Goal: Information Seeking & Learning: Learn about a topic

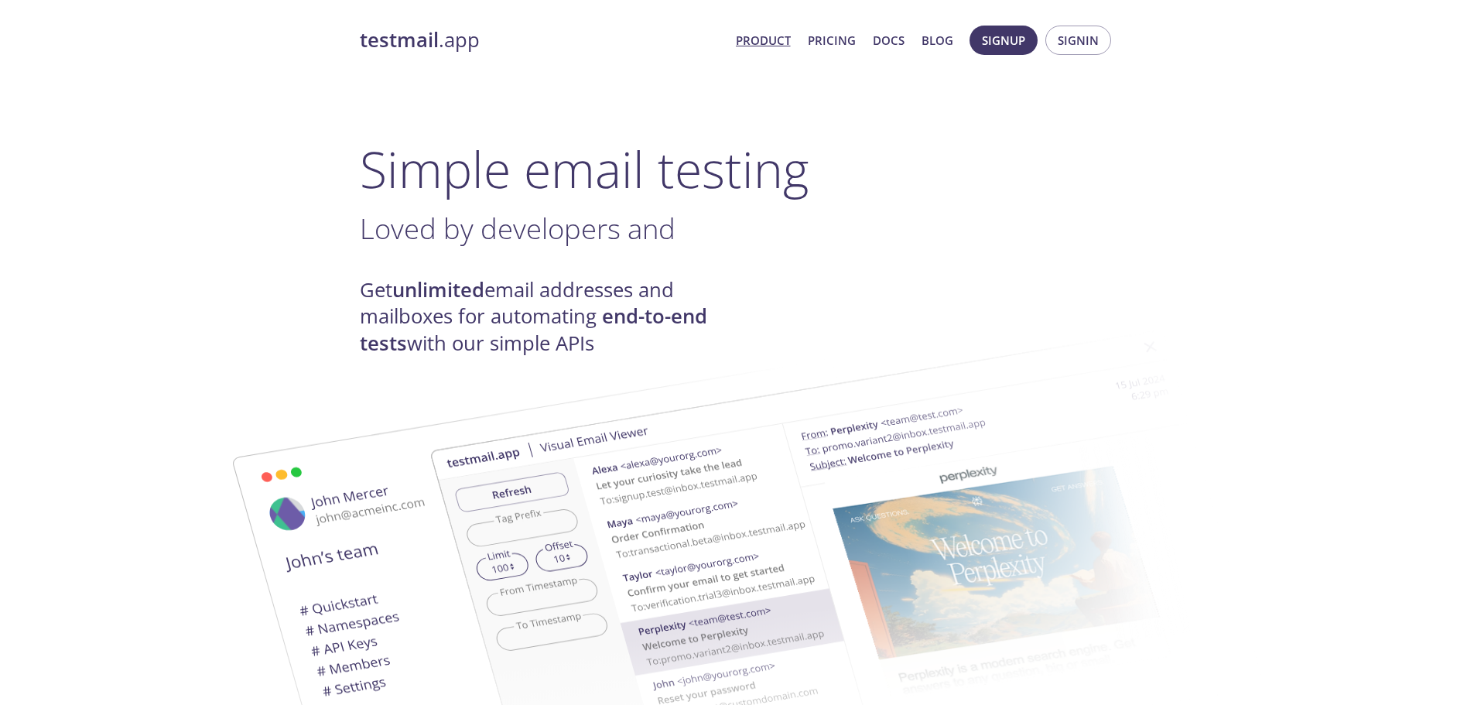
click at [527, 238] on span "Loved by developers and" at bounding box center [518, 228] width 316 height 39
click at [824, 43] on link "Pricing" at bounding box center [832, 40] width 48 height 20
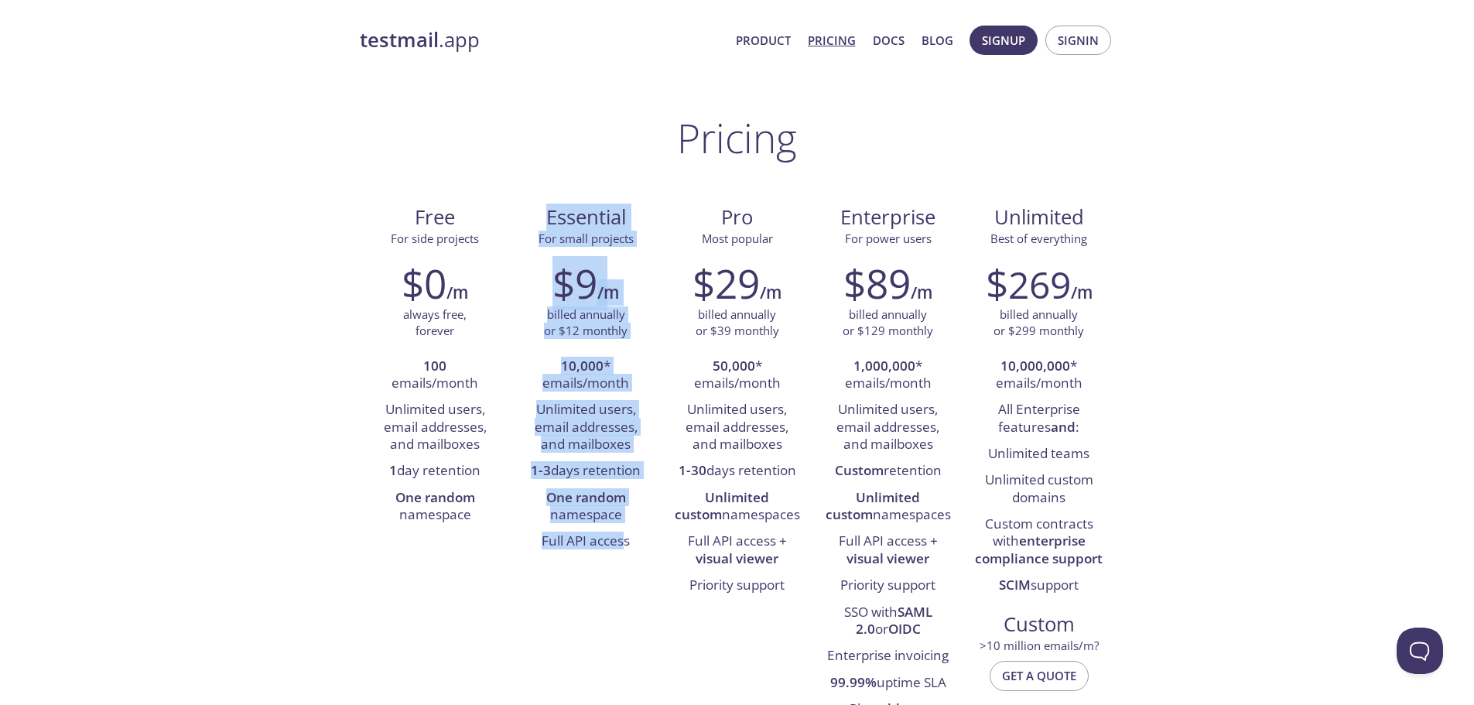
drag, startPoint x: 532, startPoint y: 213, endPoint x: 624, endPoint y: 565, distance: 363.9
click at [624, 565] on div "Free For side projects $0 /m always free, forever 100 emails/month Unlimited us…" at bounding box center [737, 462] width 755 height 541
drag, startPoint x: 624, startPoint y: 565, endPoint x: 535, endPoint y: 222, distance: 354.1
click at [535, 222] on div "Free For side projects $0 /m always free, forever 100 emails/month Unlimited us…" at bounding box center [737, 462] width 755 height 541
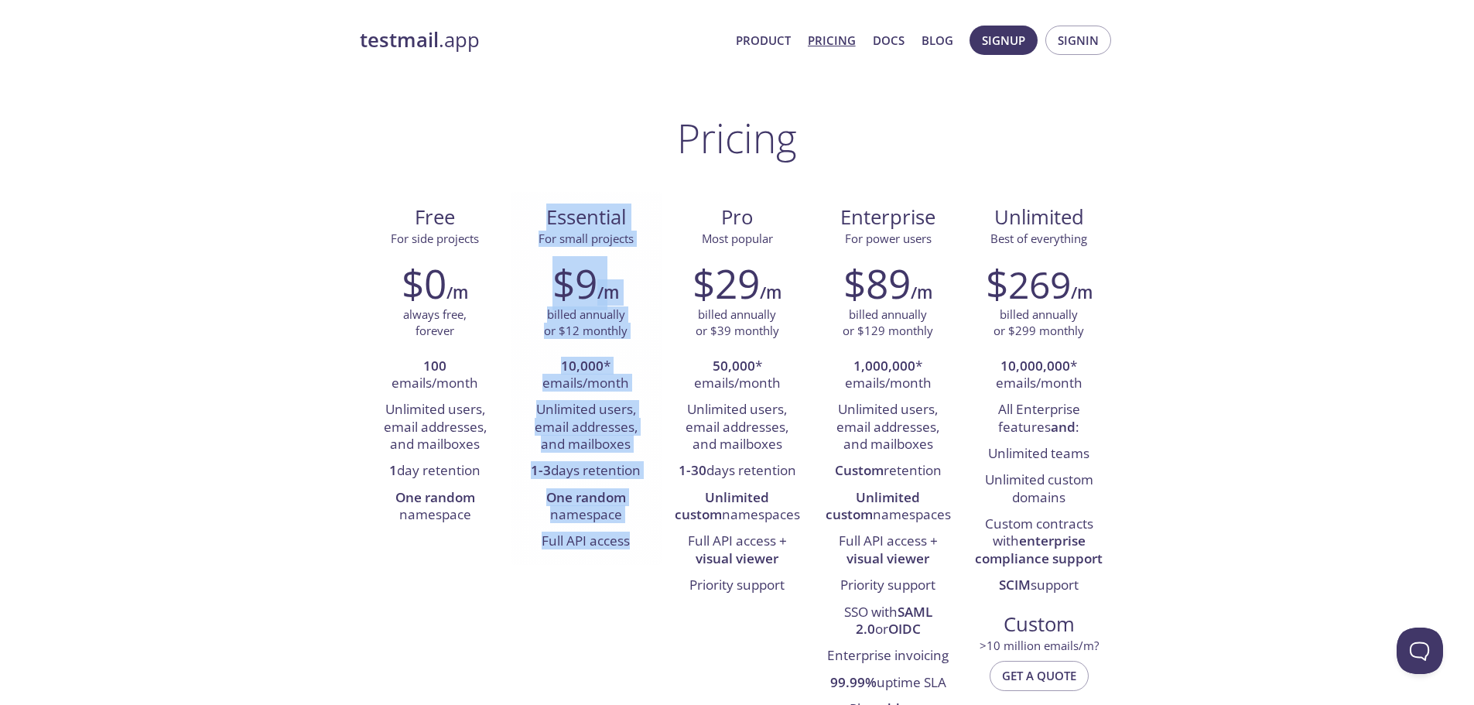
click at [535, 222] on span "Essential" at bounding box center [586, 217] width 126 height 26
drag, startPoint x: 535, startPoint y: 226, endPoint x: 611, endPoint y: 594, distance: 376.0
click at [611, 594] on div "Free For side projects $0 /m always free, forever 100 emails/month Unlimited us…" at bounding box center [737, 462] width 755 height 541
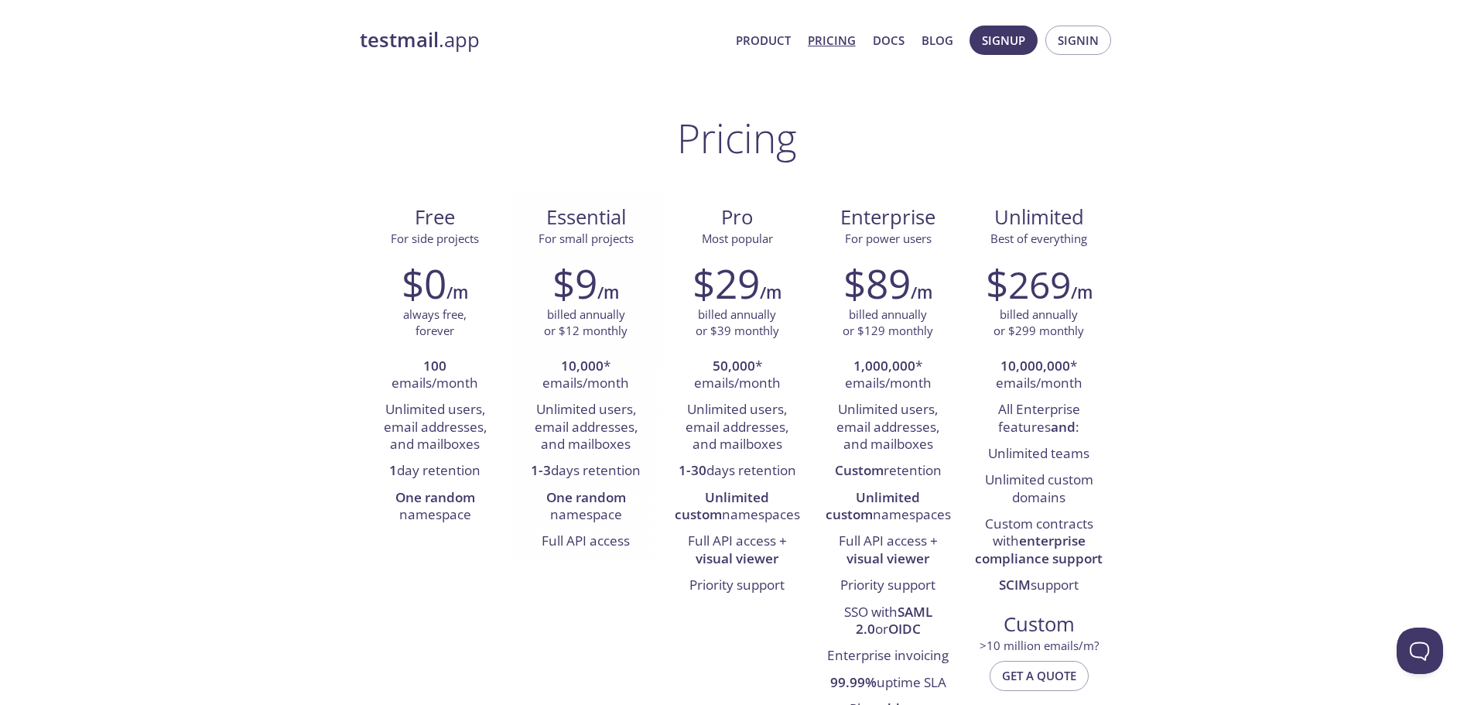
click at [558, 363] on li "10,000 * emails/month" at bounding box center [586, 376] width 128 height 44
drag, startPoint x: 558, startPoint y: 363, endPoint x: 592, endPoint y: 387, distance: 41.6
click at [592, 387] on li "10,000 * emails/month" at bounding box center [586, 376] width 128 height 44
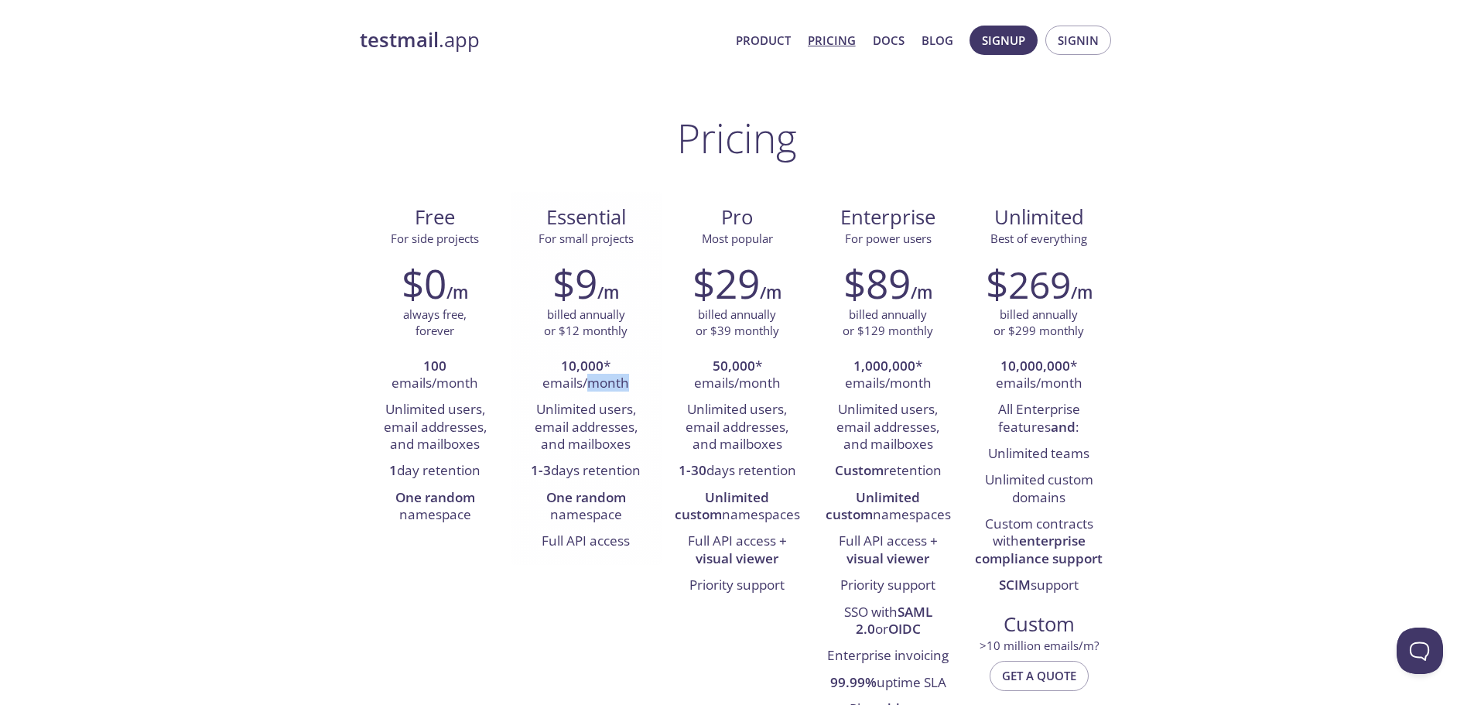
click at [592, 387] on li "10,000 * emails/month" at bounding box center [586, 376] width 128 height 44
click at [593, 429] on li "Unlimited users, email addresses, and mailboxes" at bounding box center [586, 427] width 128 height 61
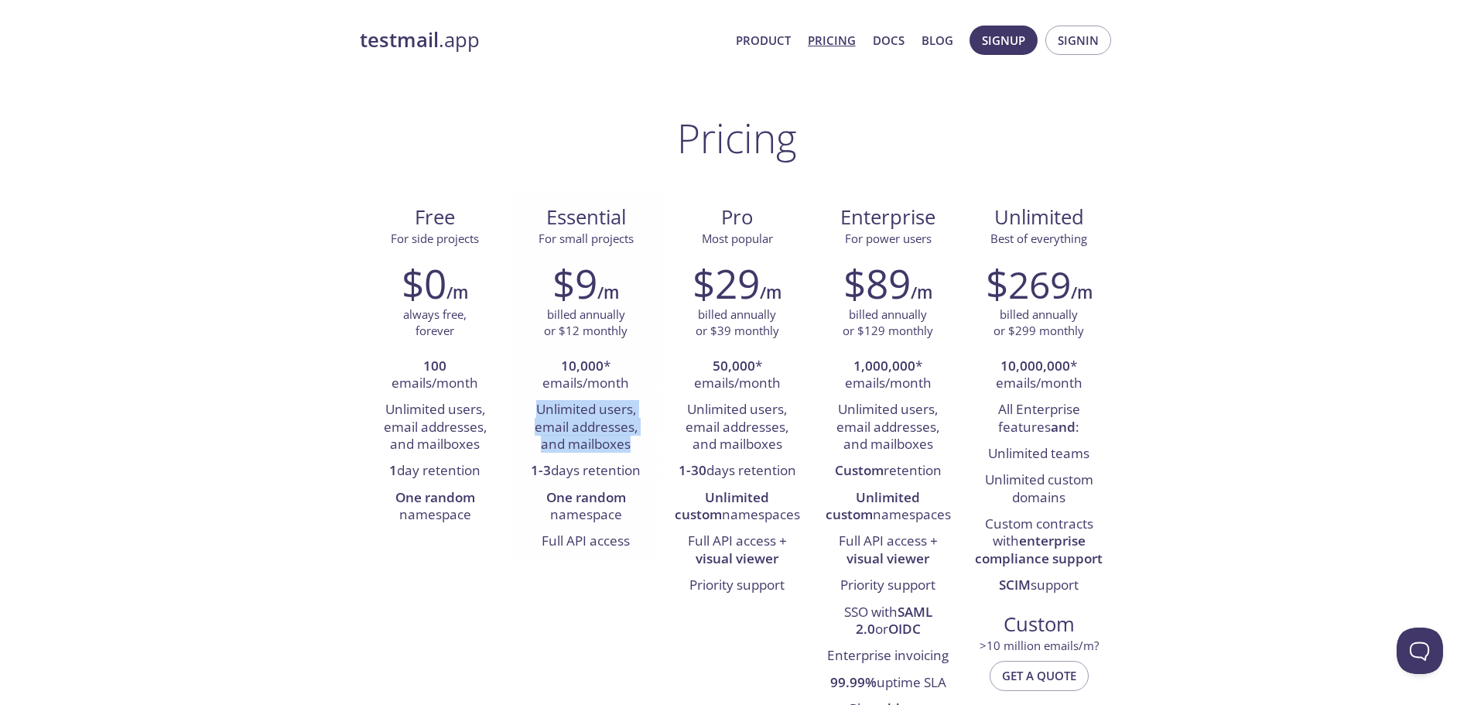
click at [588, 428] on li "Unlimited users, email addresses, and mailboxes" at bounding box center [586, 427] width 128 height 61
click at [541, 467] on strong "1-3" at bounding box center [541, 470] width 20 height 18
click at [541, 468] on strong "1-3" at bounding box center [541, 470] width 20 height 18
click at [562, 488] on strong "One random" at bounding box center [586, 497] width 80 height 18
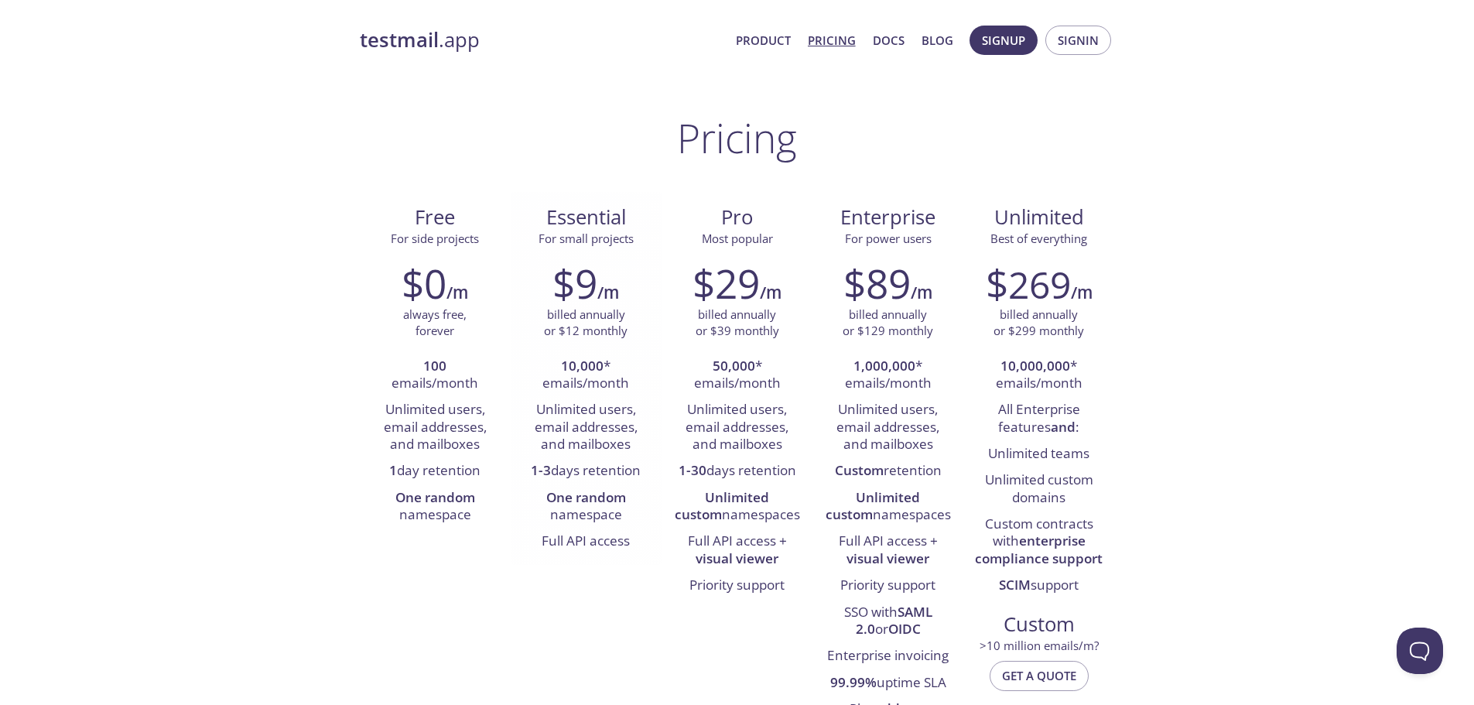
click at [565, 494] on strong "One random" at bounding box center [586, 497] width 80 height 18
click at [577, 510] on li "One random namespace" at bounding box center [586, 507] width 128 height 44
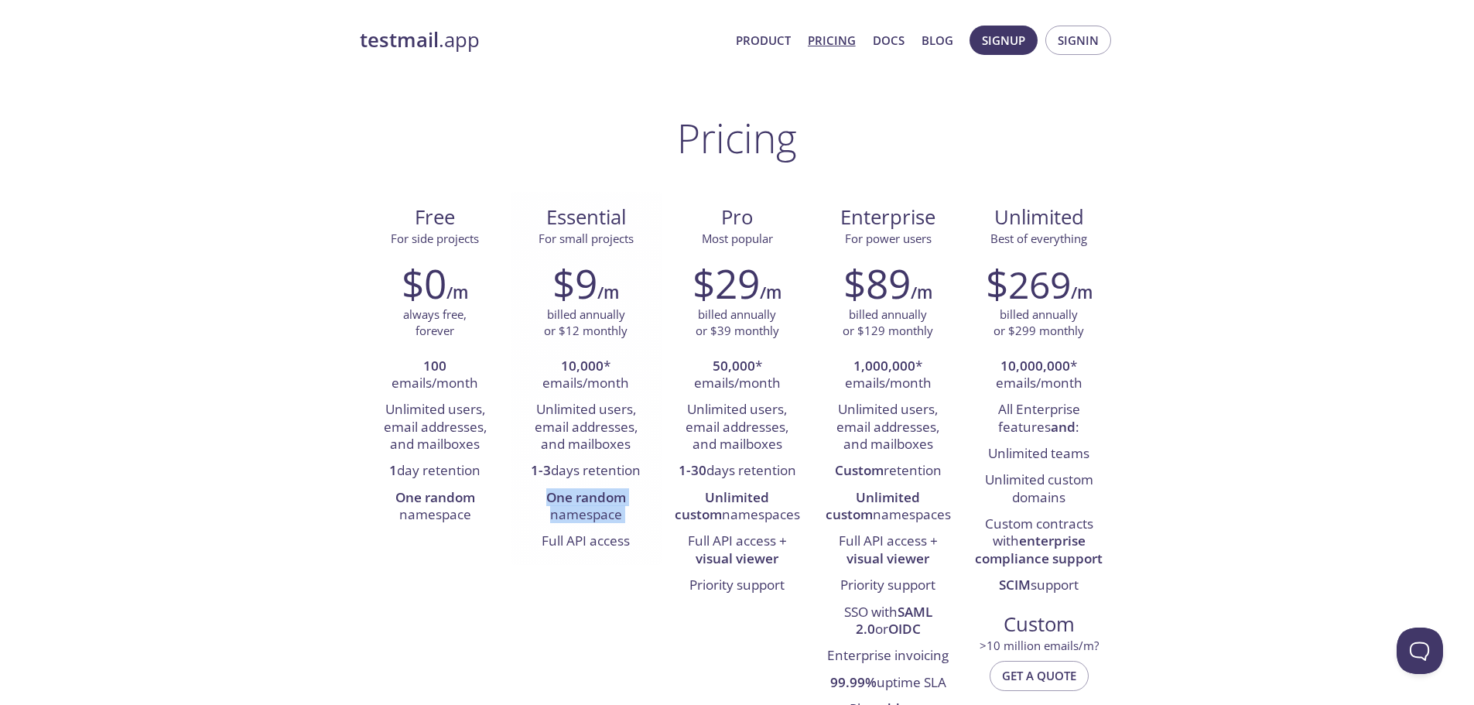
drag, startPoint x: 577, startPoint y: 510, endPoint x: 573, endPoint y: 495, distance: 15.4
click at [573, 495] on li "One random namespace" at bounding box center [586, 507] width 128 height 44
click at [573, 495] on strong "One random" at bounding box center [586, 497] width 80 height 18
click at [755, 45] on link "Product" at bounding box center [763, 40] width 55 height 20
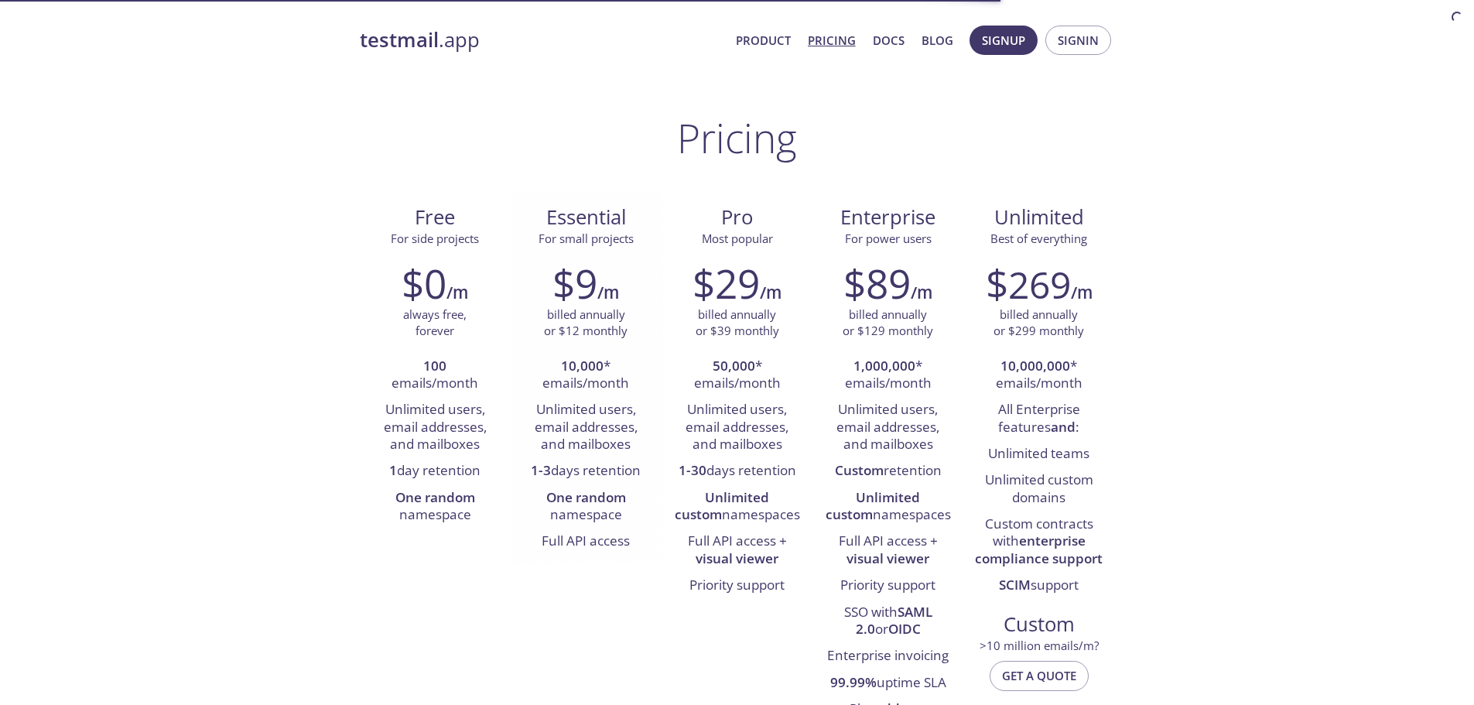
click at [600, 234] on span "For small projects" at bounding box center [586, 238] width 95 height 15
